Goal: Task Accomplishment & Management: Use online tool/utility

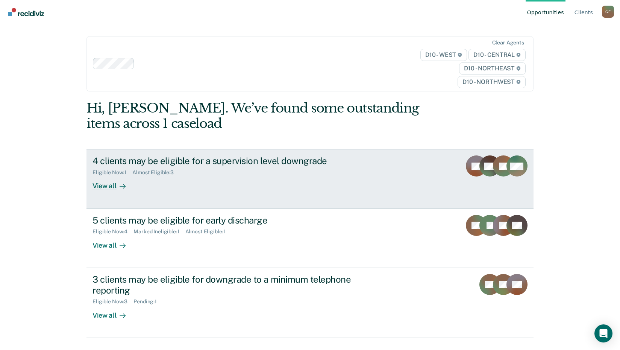
click at [127, 186] on div "View all" at bounding box center [113, 183] width 42 height 15
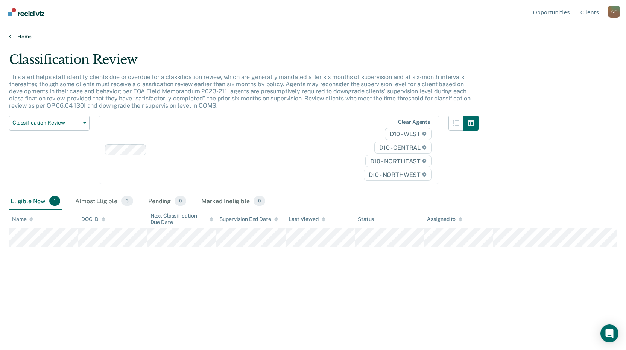
click at [12, 37] on link "Home" at bounding box center [313, 36] width 608 height 7
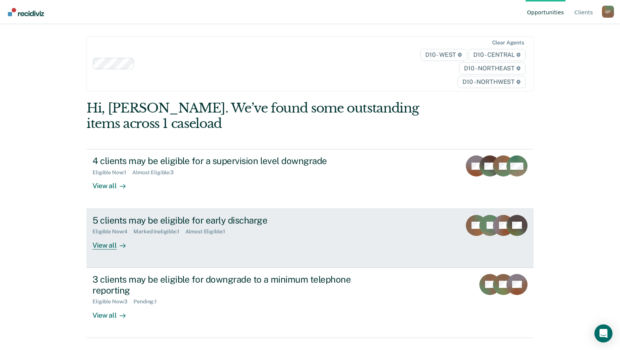
scroll to position [16, 0]
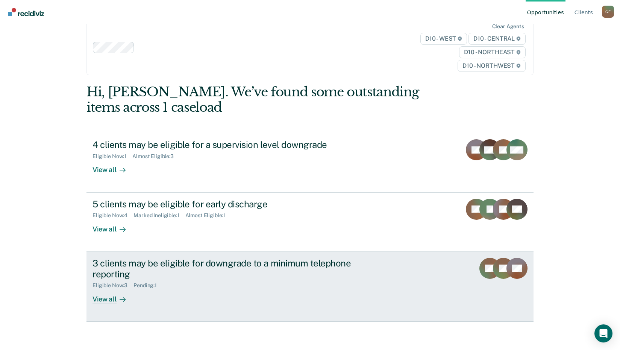
click at [120, 300] on icon at bounding box center [123, 299] width 6 height 6
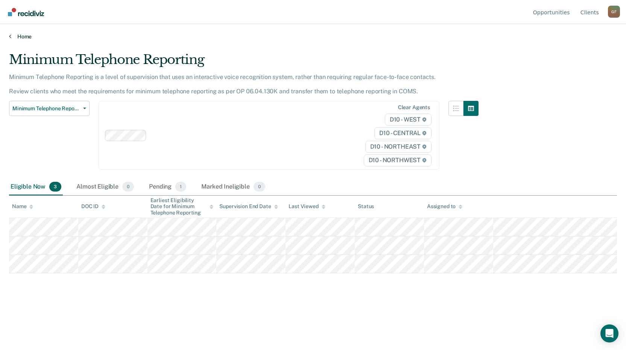
click at [12, 34] on link "Home" at bounding box center [313, 36] width 608 height 7
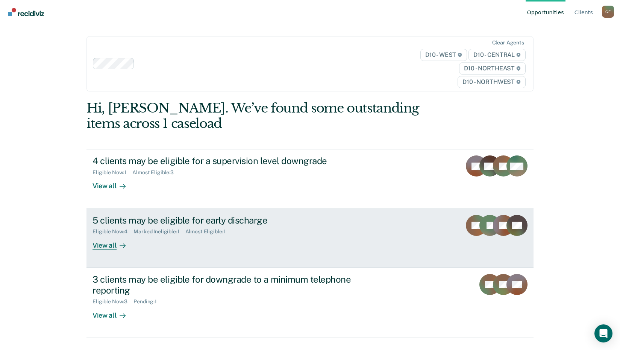
click at [108, 243] on div "View all" at bounding box center [113, 242] width 42 height 15
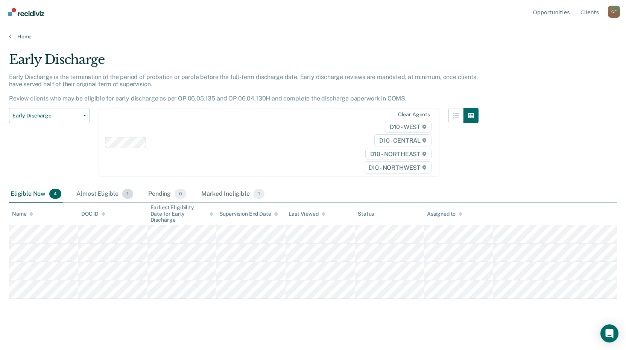
click at [95, 194] on div "Almost Eligible 1" at bounding box center [105, 194] width 60 height 17
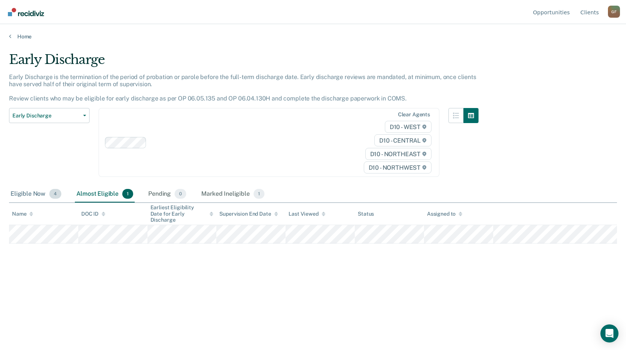
click at [25, 192] on div "Eligible Now 4" at bounding box center [36, 194] width 54 height 17
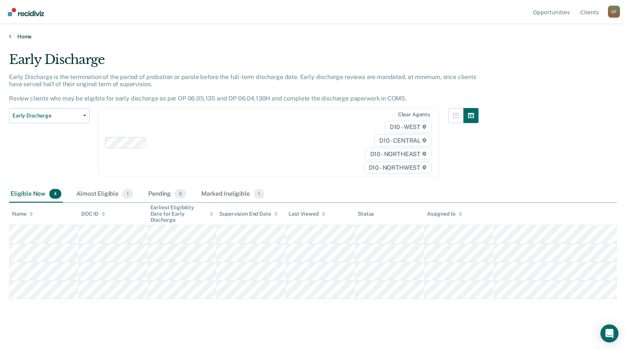
click at [11, 39] on link "Home" at bounding box center [313, 36] width 608 height 7
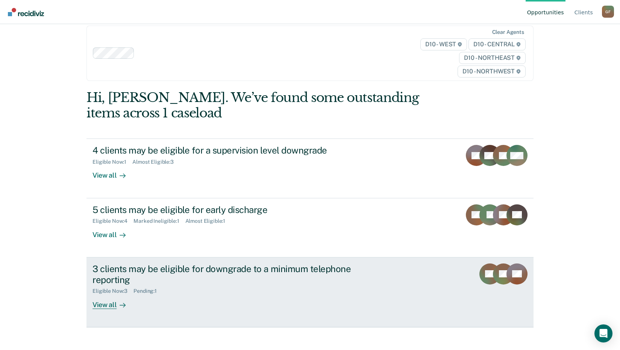
scroll to position [16, 0]
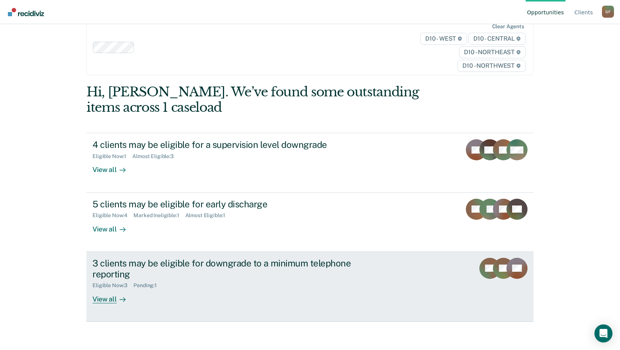
click at [105, 299] on div "View all" at bounding box center [113, 295] width 42 height 15
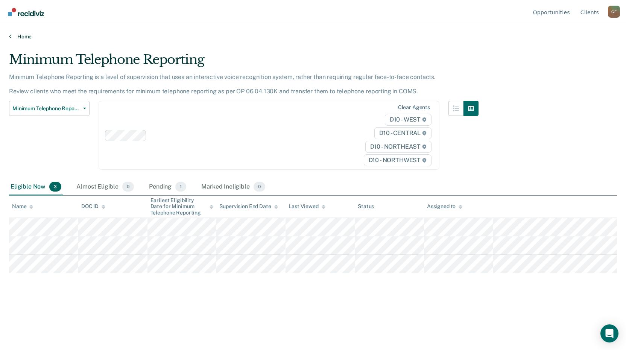
click at [11, 38] on link "Home" at bounding box center [313, 36] width 608 height 7
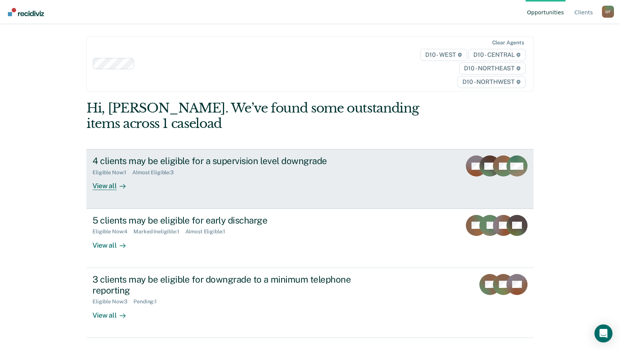
click at [112, 192] on link "4 clients may be eligible for a supervision level downgrade Eligible Now : 1 Al…" at bounding box center [309, 178] width 447 height 59
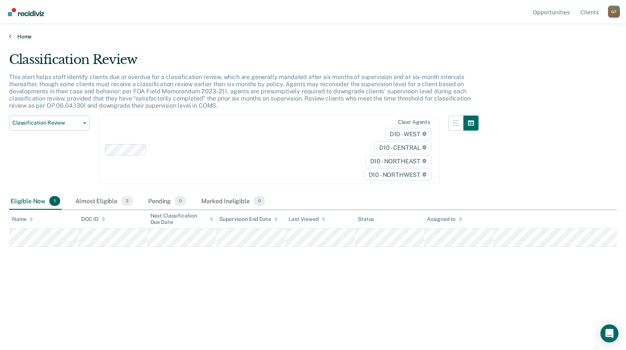
click at [10, 35] on icon at bounding box center [10, 36] width 2 height 6
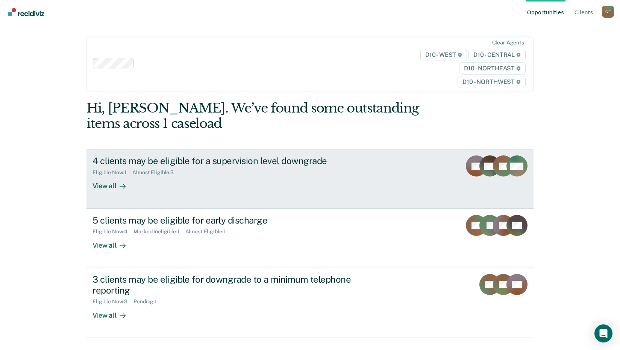
click at [111, 179] on div "View all" at bounding box center [113, 183] width 42 height 15
